Goal: Transaction & Acquisition: Purchase product/service

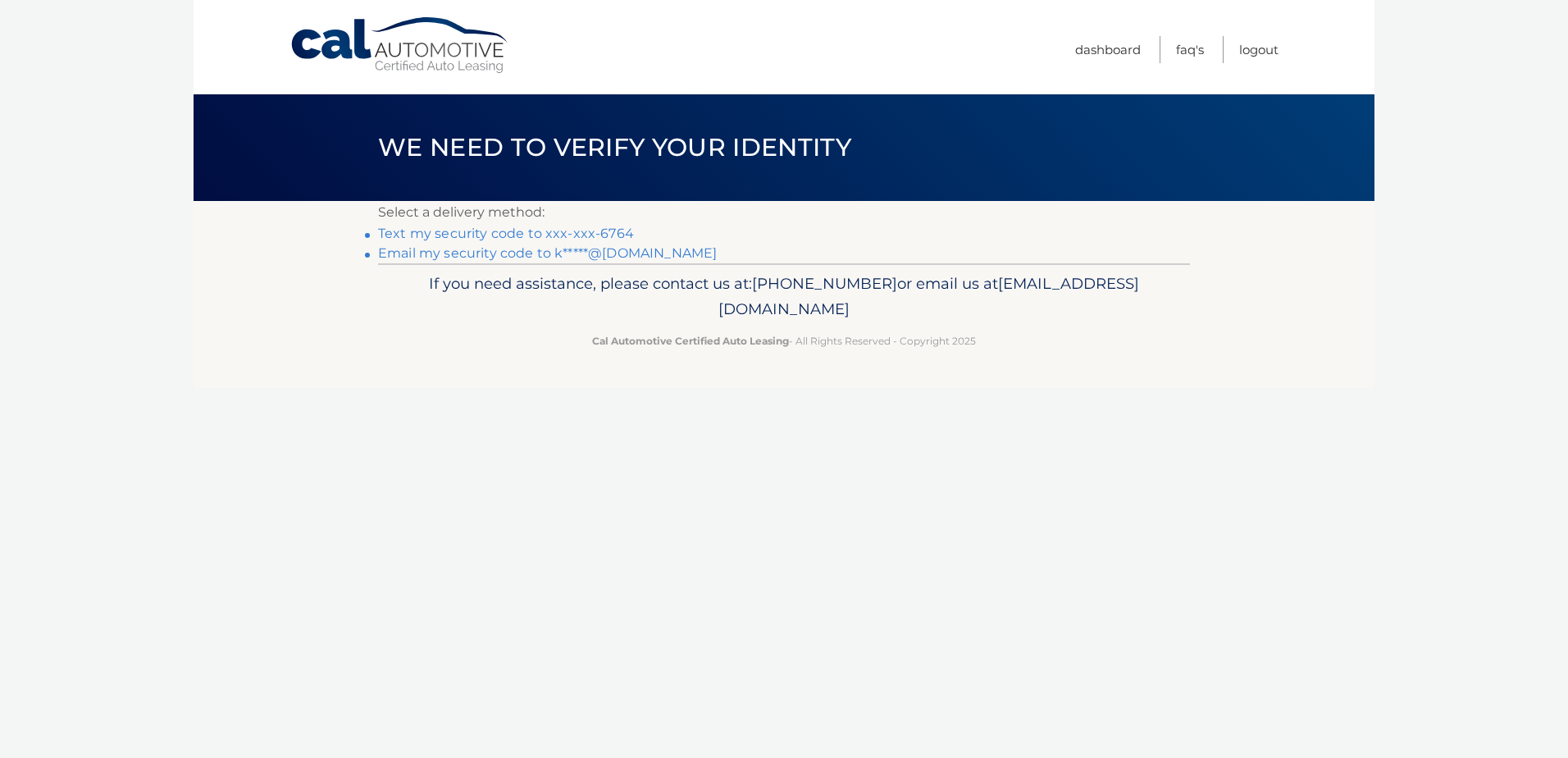
click at [480, 235] on link "Text my security code to xxx-xxx-6764" at bounding box center [505, 233] width 256 height 16
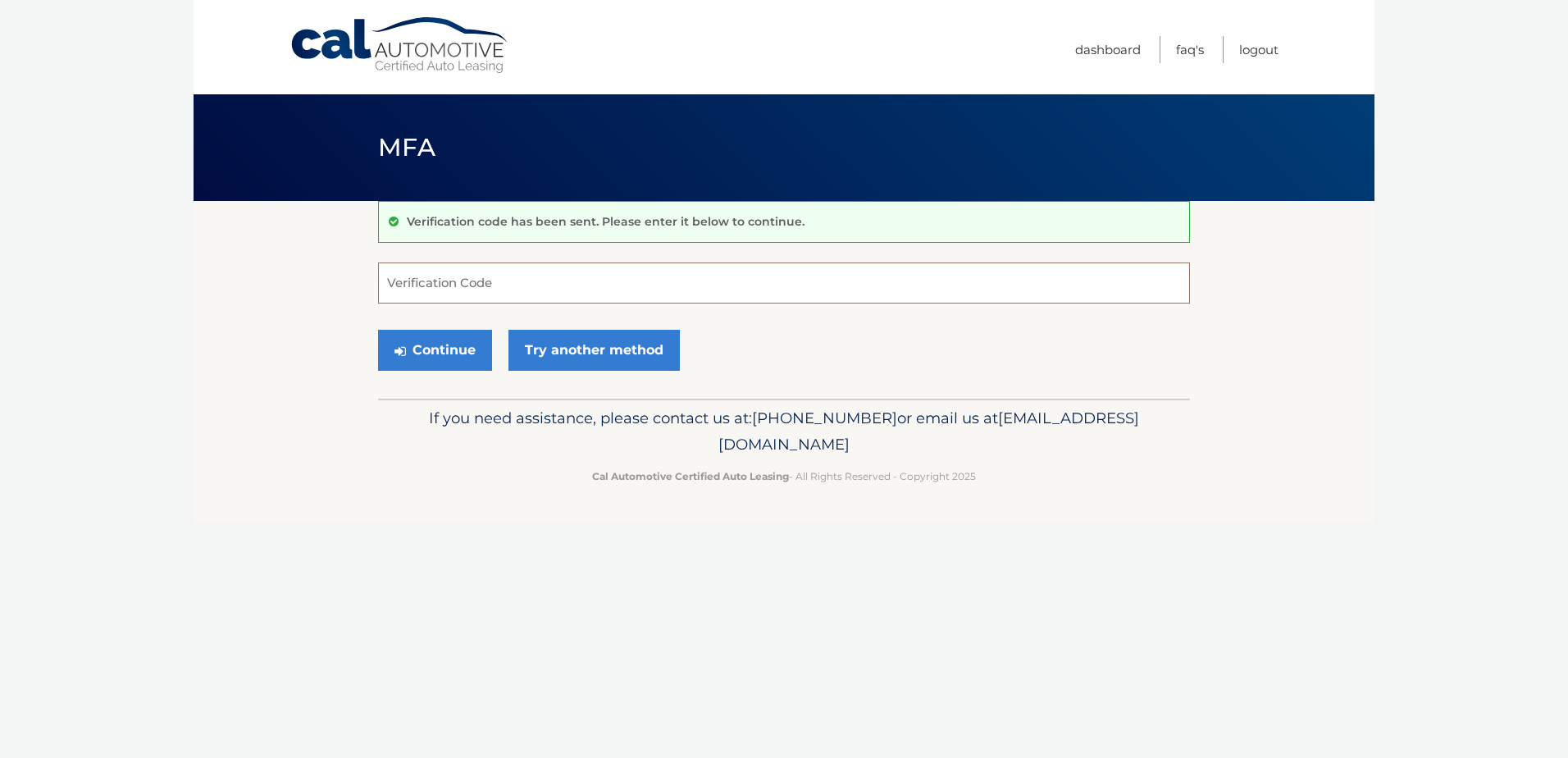
click at [435, 282] on input "Verification Code" at bounding box center [784, 282] width 812 height 41
type input "342172"
click at [463, 345] on button "Continue" at bounding box center [435, 350] width 114 height 41
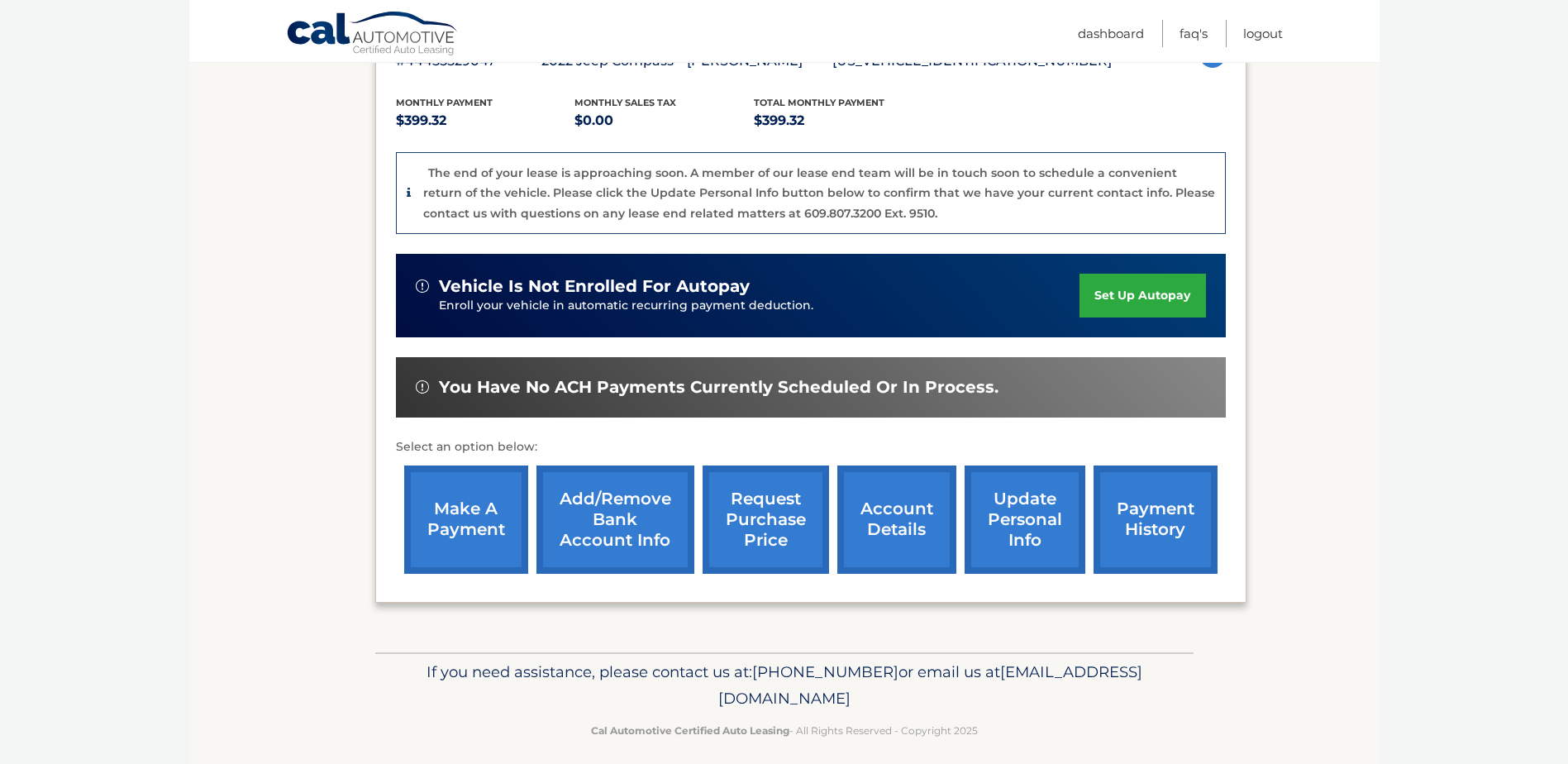
scroll to position [331, 0]
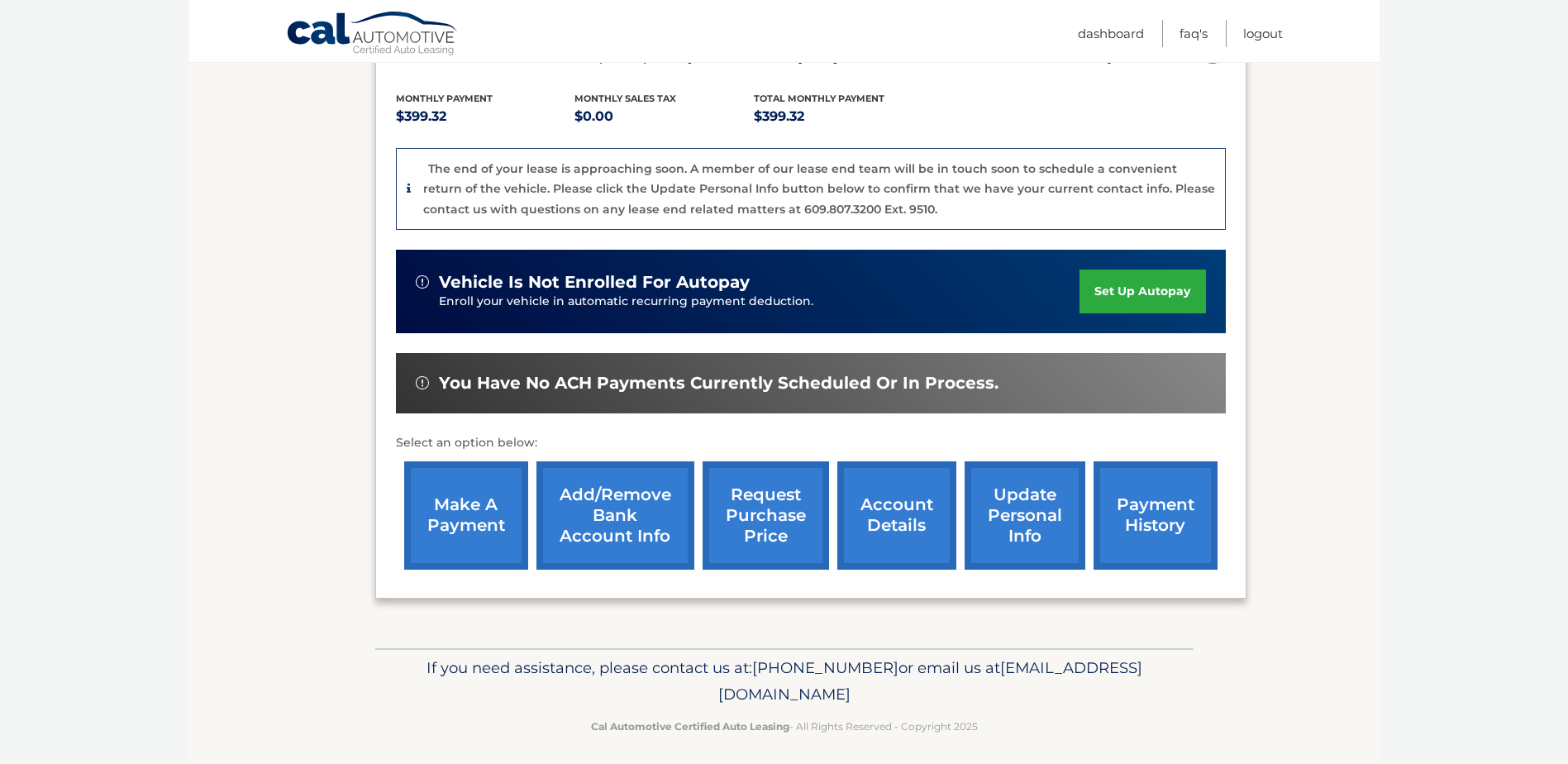
click at [445, 514] on link "make a payment" at bounding box center [466, 515] width 124 height 109
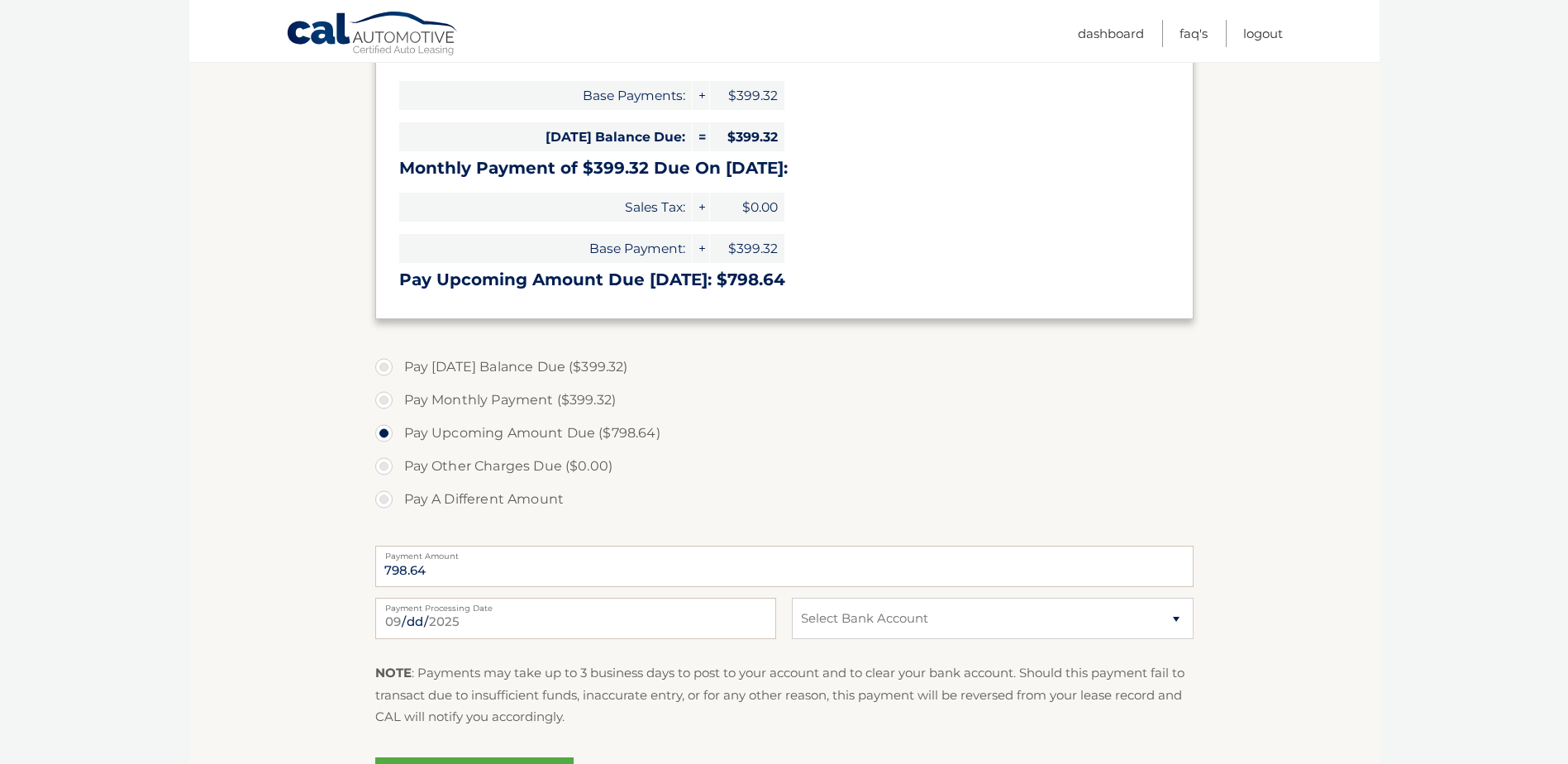
scroll to position [331, 0]
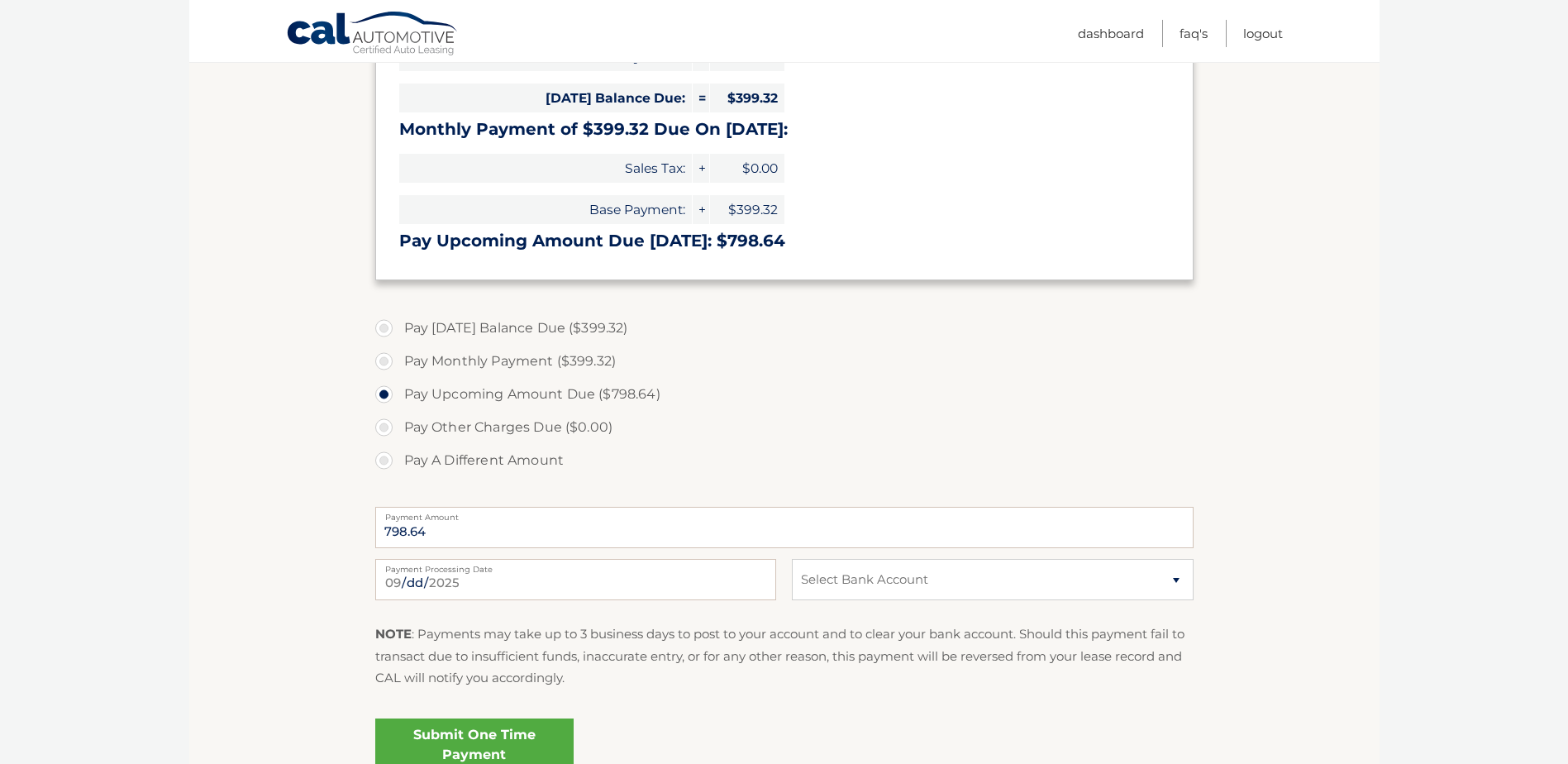
click at [382, 327] on label "Pay Today's Balance Due ($399.32)" at bounding box center [784, 328] width 818 height 33
click at [382, 327] on input "Pay Today's Balance Due ($399.32)" at bounding box center [390, 325] width 17 height 27
radio input "true"
type input "399.32"
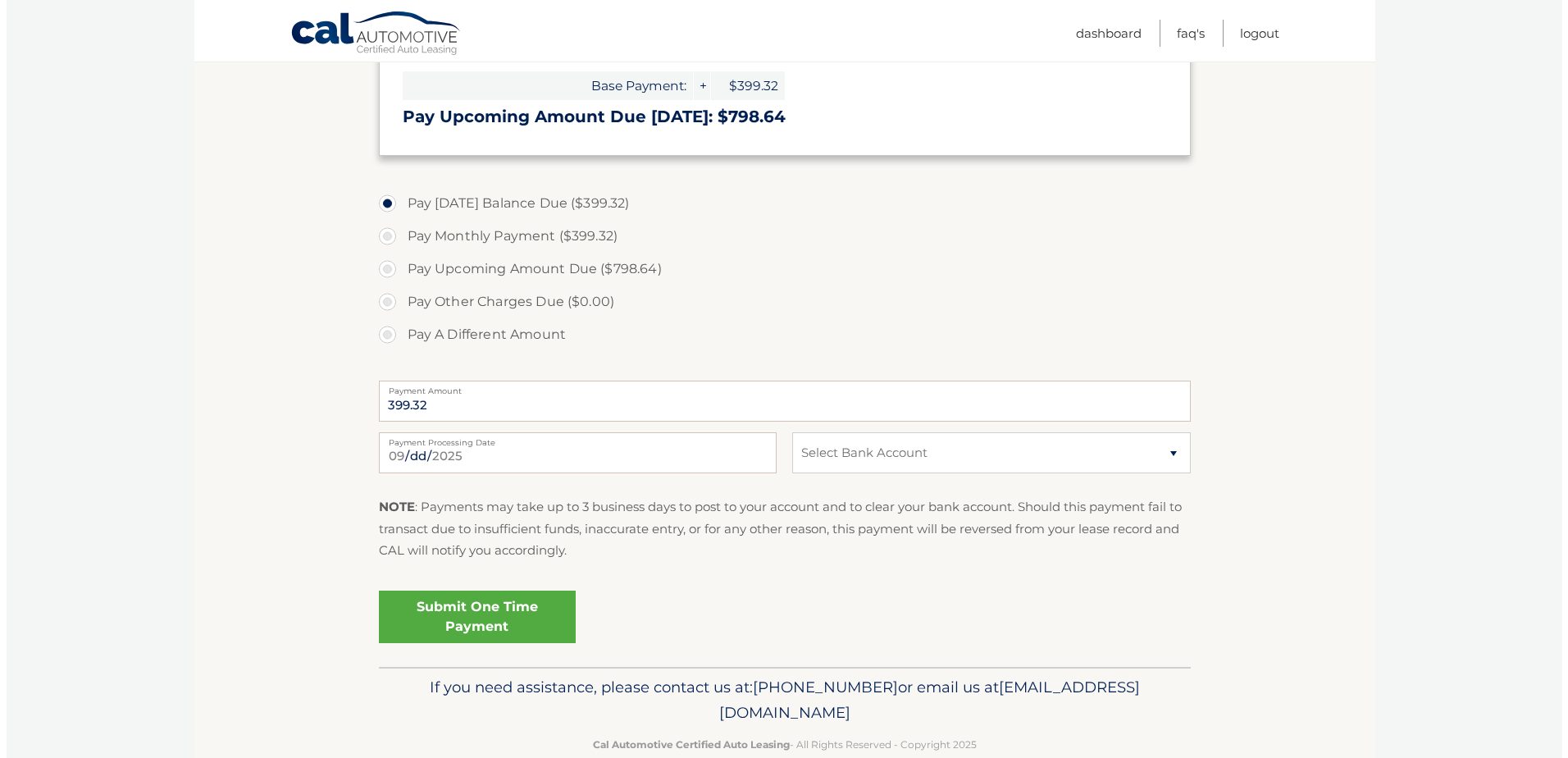
scroll to position [484, 0]
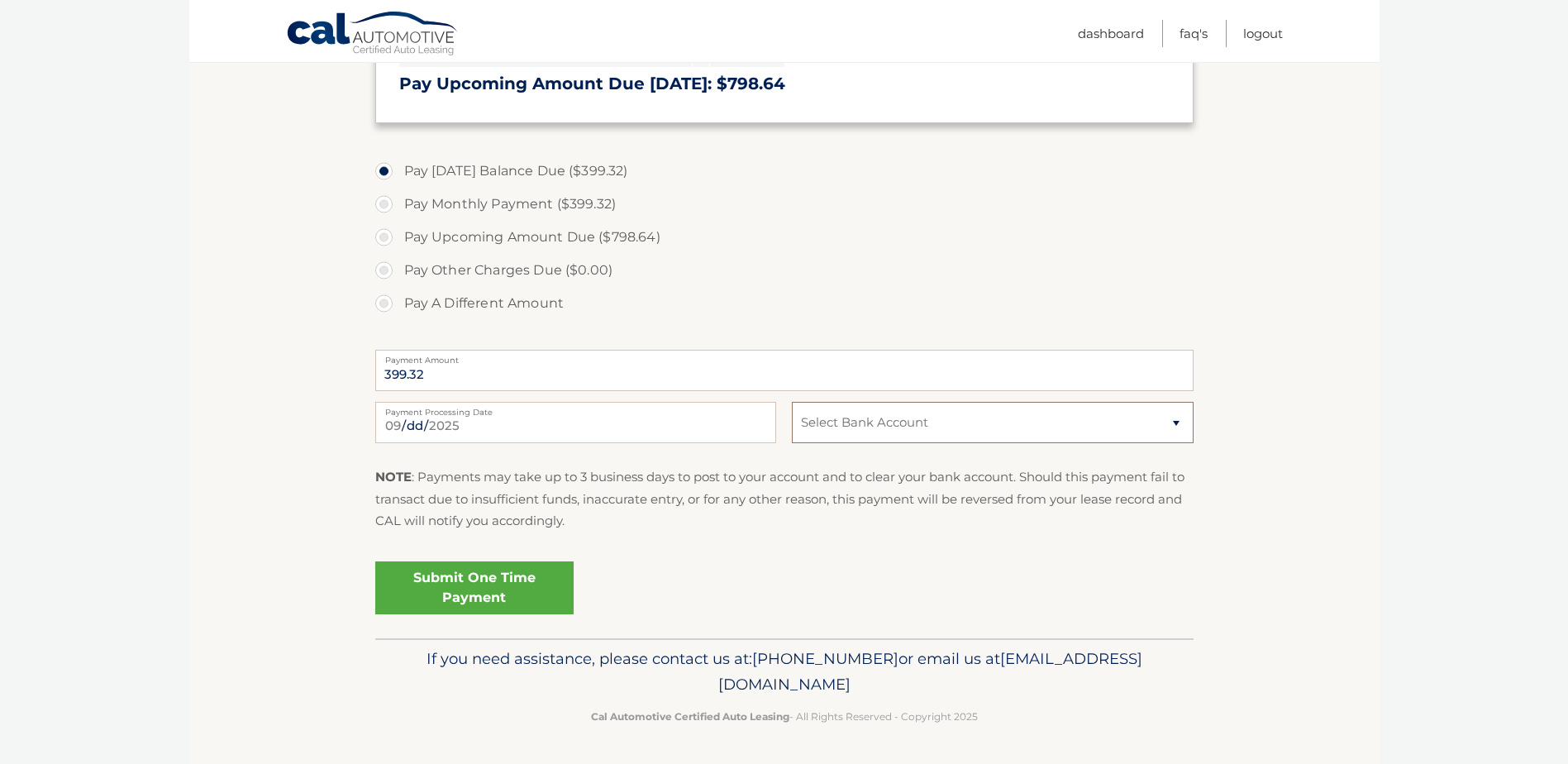
click at [1179, 418] on select "Select Bank Account Checking TD BANK, NA *****6132 Checking REPUBLIC FIRST BANK…" at bounding box center [992, 422] width 401 height 41
select select "YmE0MTNlN2MtZjIyYS00MWY5LWE2MDktMzg4NWQ3YTg4NmY4"
click at [792, 402] on select "Select Bank Account Checking TD BANK, NA *****6132 Checking REPUBLIC FIRST BANK…" at bounding box center [992, 422] width 401 height 41
click at [453, 584] on link "Submit One Time Payment" at bounding box center [474, 587] width 199 height 53
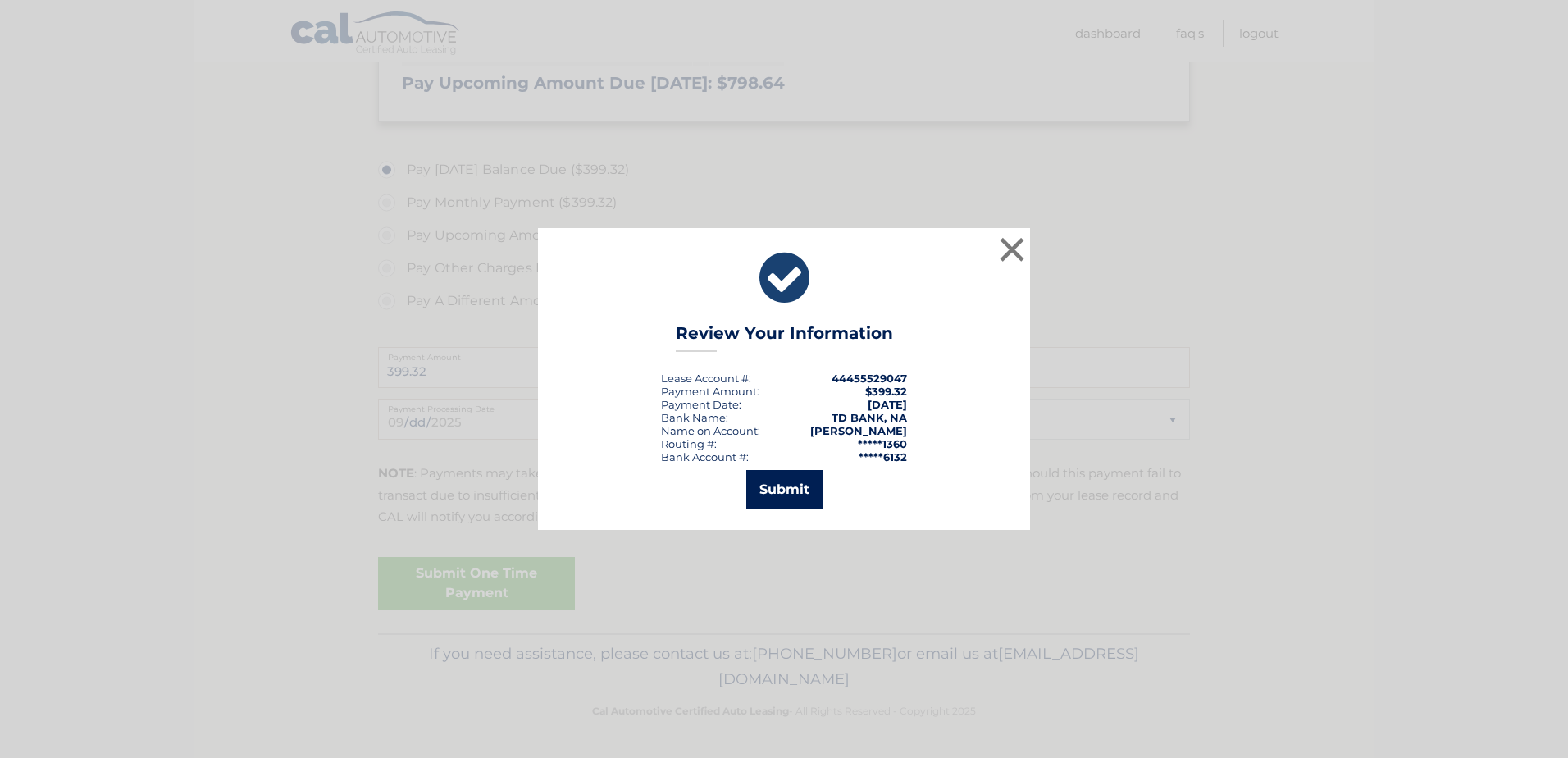
click at [798, 479] on button "Submit" at bounding box center [784, 490] width 76 height 40
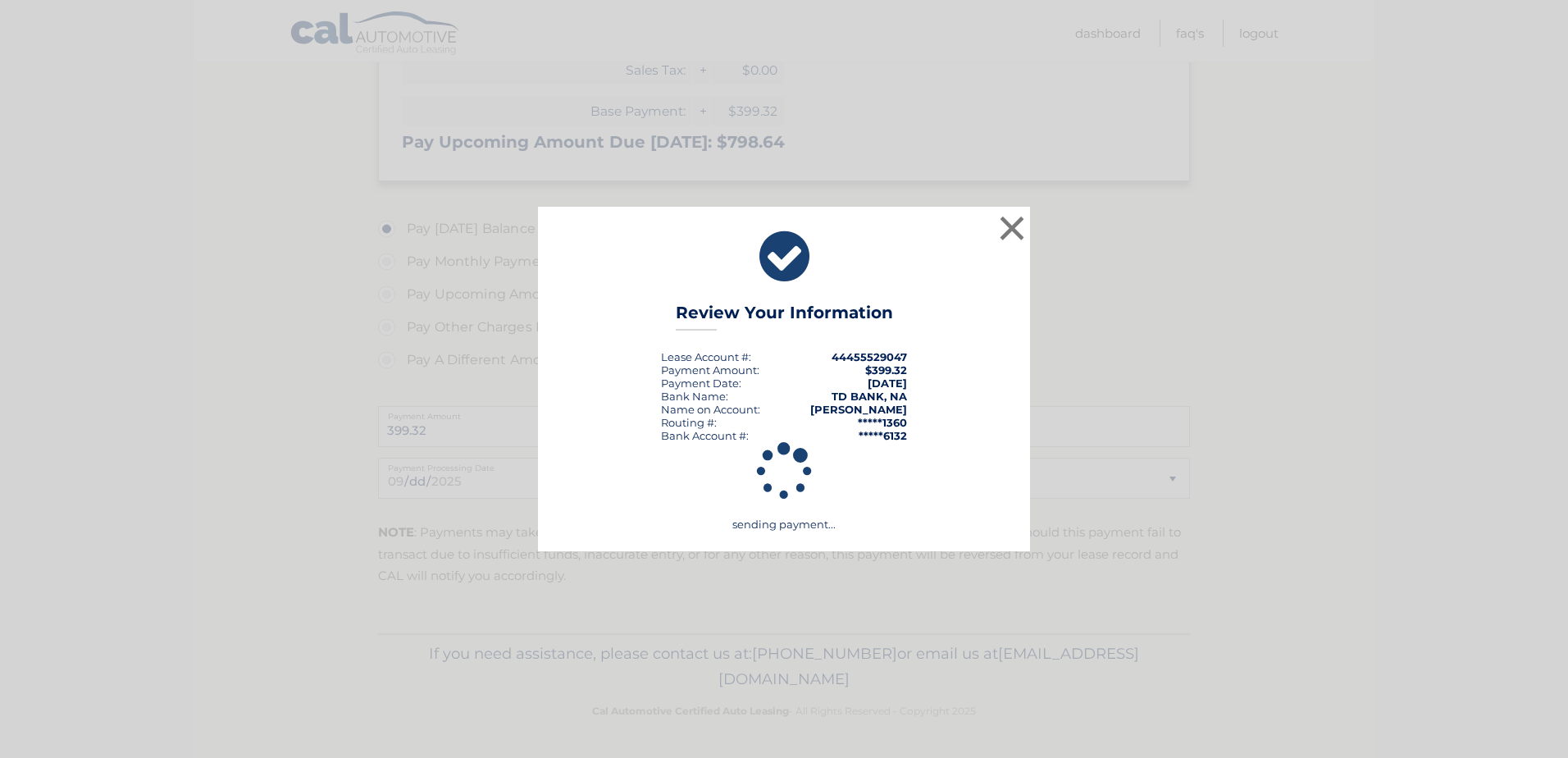
scroll to position [425, 0]
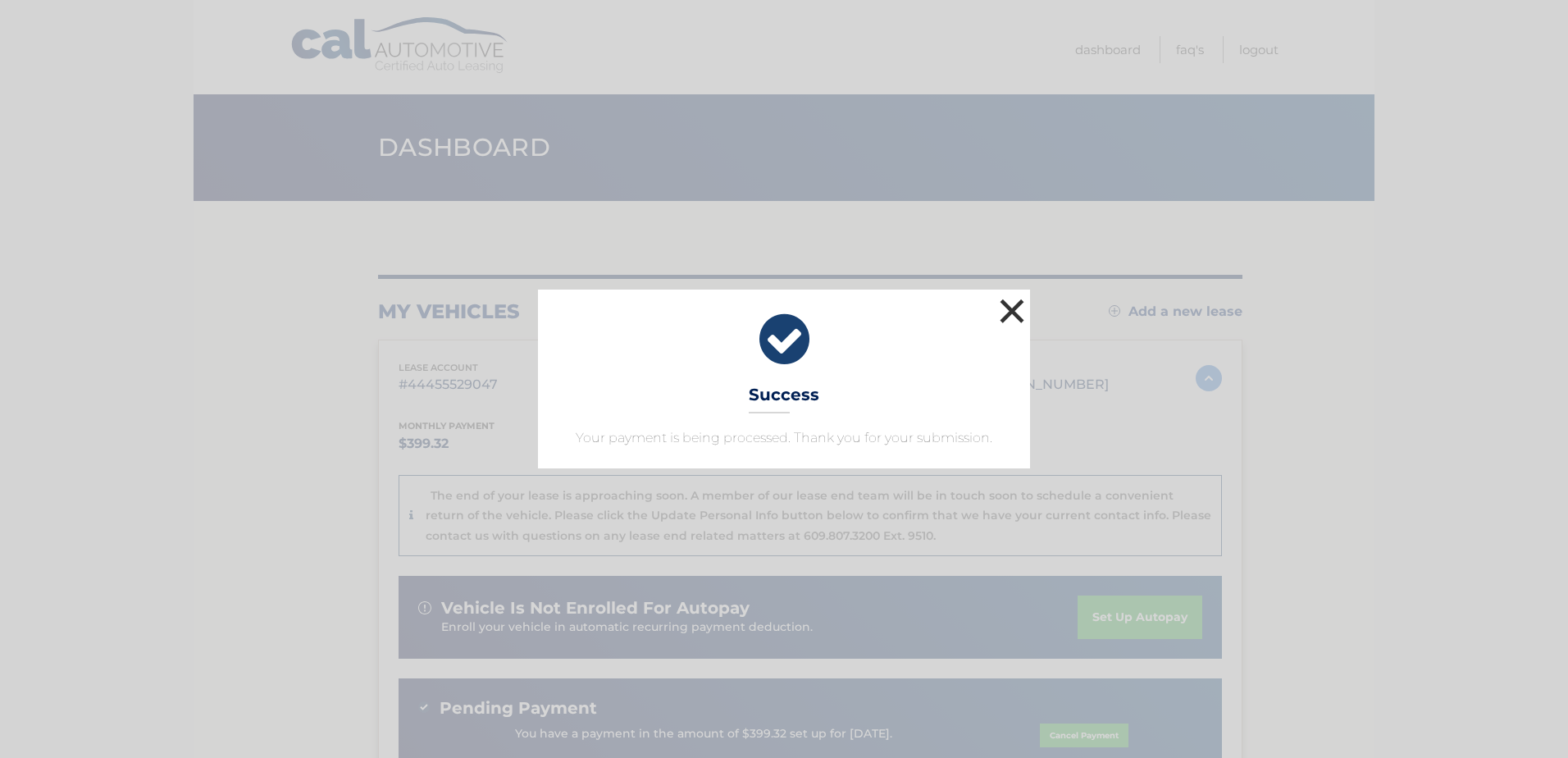
click at [1013, 310] on button "×" at bounding box center [1012, 311] width 33 height 33
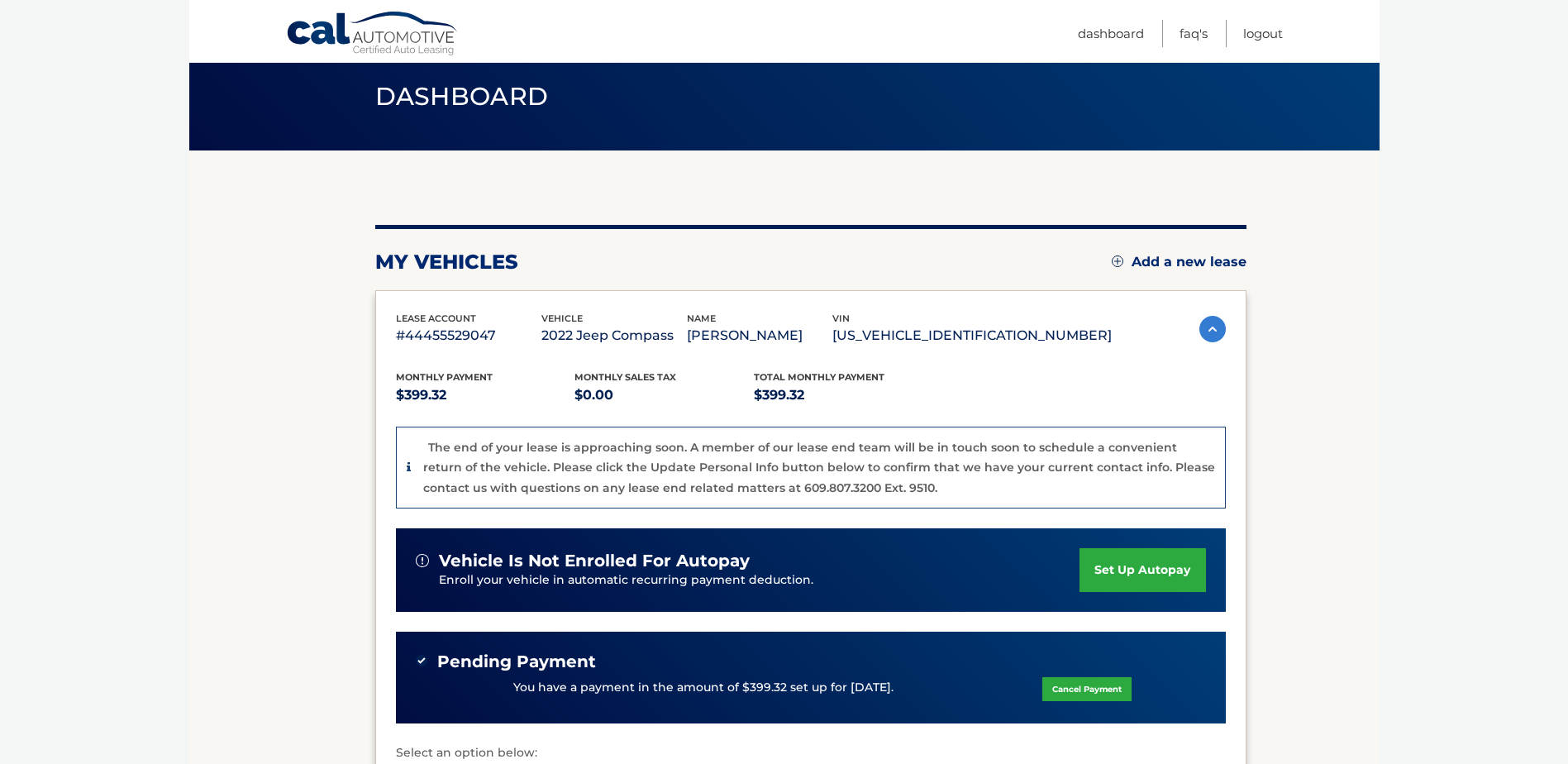
scroll to position [41, 0]
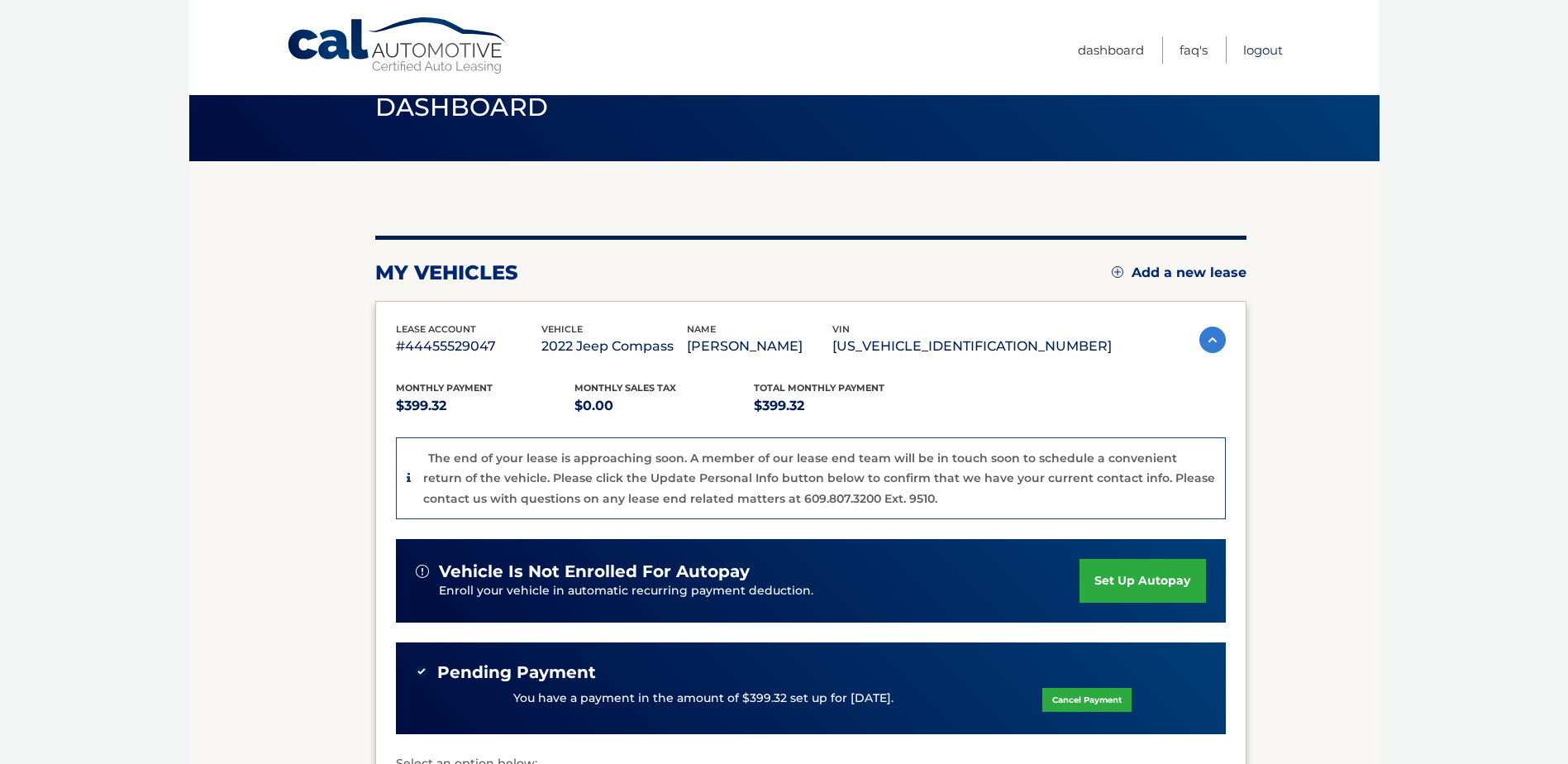
click at [1258, 51] on link "Logout" at bounding box center [1263, 50] width 40 height 28
